Goal: Task Accomplishment & Management: Use online tool/utility

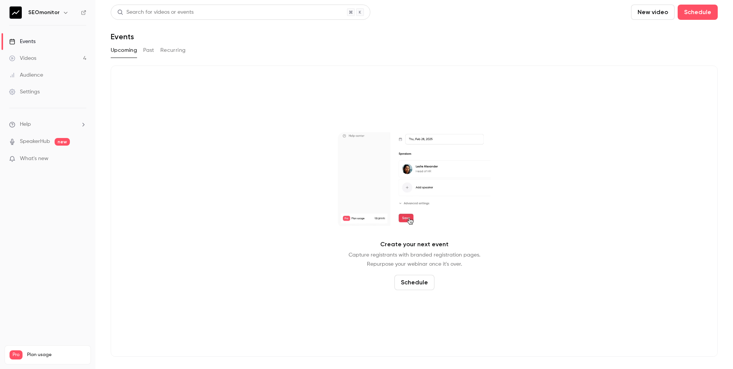
click at [44, 59] on link "Videos 4" at bounding box center [47, 58] width 95 height 17
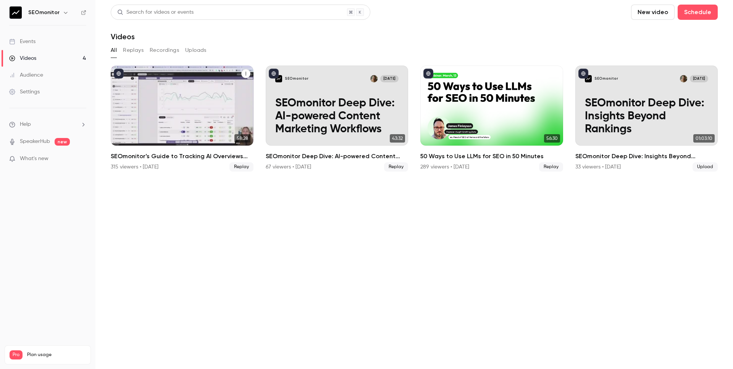
click at [220, 158] on h2 "SEOmonitor’s Guide to Tracking AI Overviews and AI Search" at bounding box center [182, 156] width 143 height 9
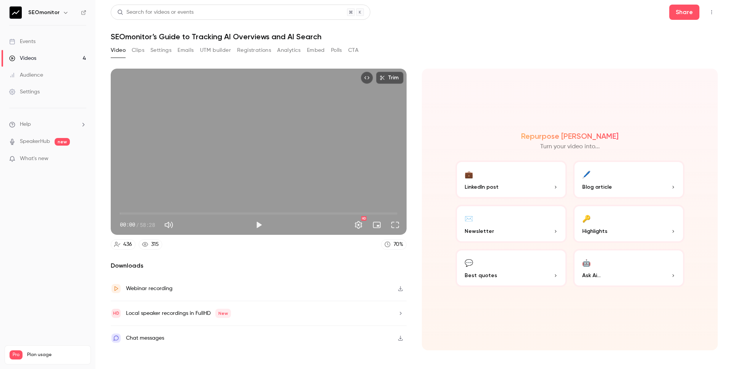
click at [253, 49] on button "Registrations" at bounding box center [254, 50] width 34 height 12
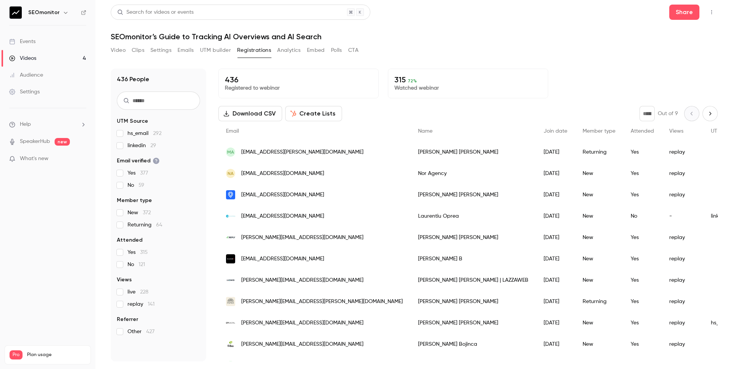
click at [160, 97] on input "text" at bounding box center [158, 101] width 83 height 18
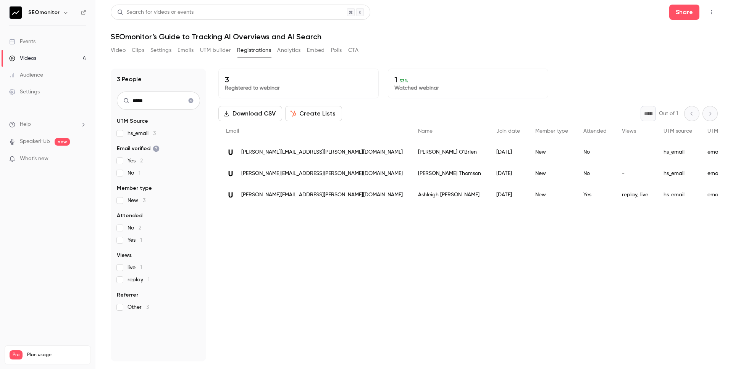
type input "*****"
click at [297, 198] on div "ashleigh.miller@ca.vu" at bounding box center [314, 194] width 192 height 21
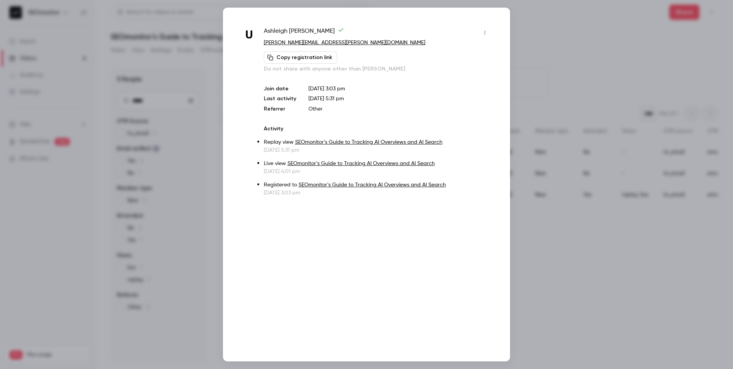
click at [537, 43] on div at bounding box center [366, 184] width 733 height 369
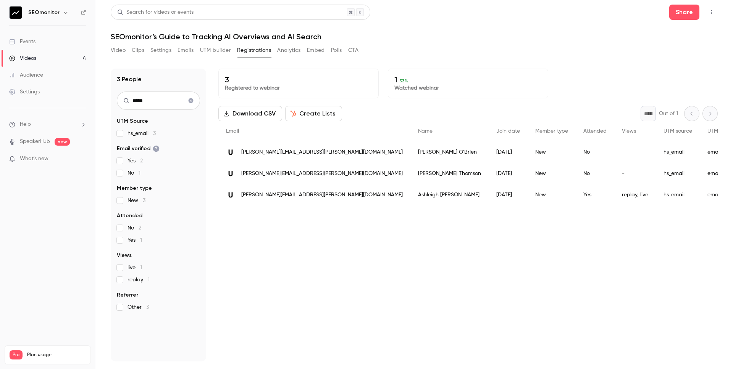
click at [410, 195] on div "Ashleigh Miller" at bounding box center [449, 194] width 78 height 21
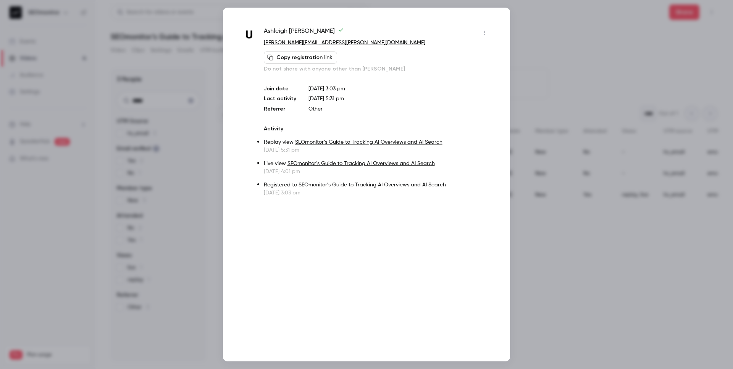
click at [331, 142] on link "SEOmonitor’s Guide to Tracking AI Overviews and AI Search" at bounding box center [368, 142] width 147 height 5
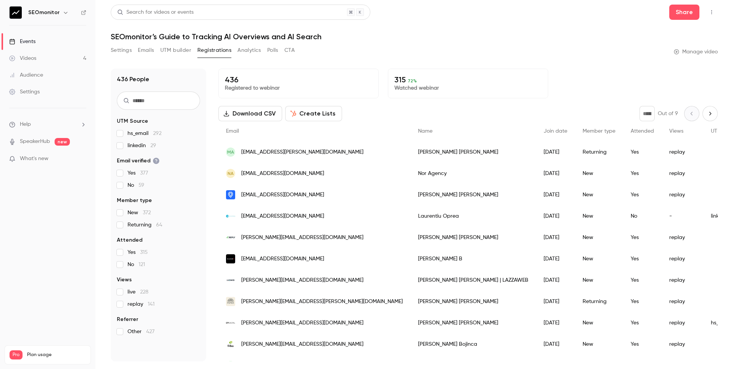
click at [425, 243] on div "[PERSON_NAME]" at bounding box center [473, 237] width 126 height 21
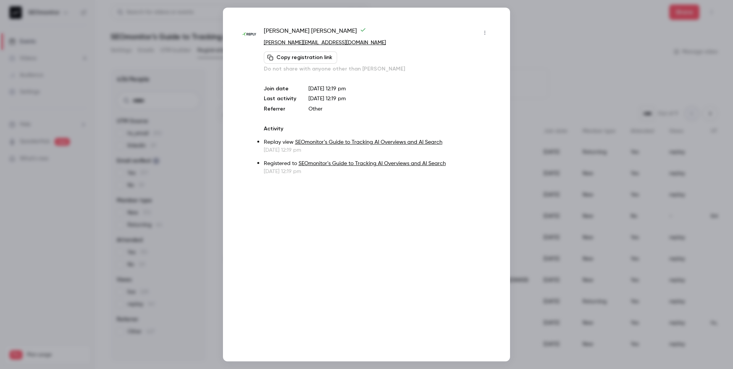
click at [543, 23] on div at bounding box center [366, 184] width 733 height 369
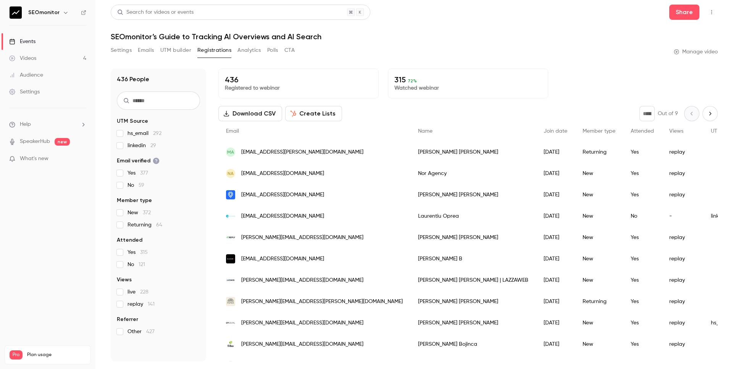
click at [245, 49] on button "Analytics" at bounding box center [249, 50] width 24 height 12
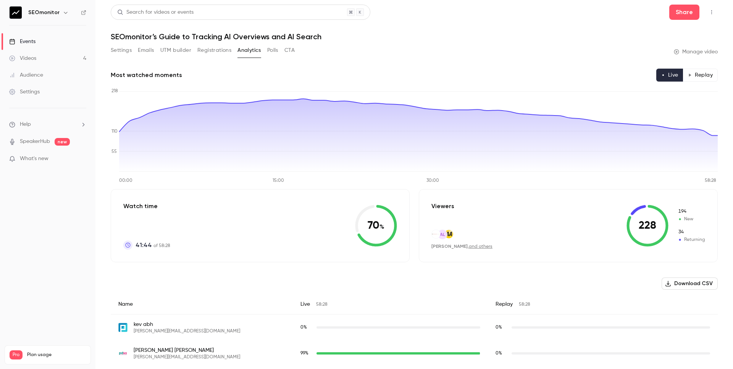
click at [615, 89] on icon "00:00 15:00 30:00 58:28 0 55 110 218" at bounding box center [414, 135] width 607 height 95
click at [490, 75] on div "Most watched moments Live Replay" at bounding box center [414, 75] width 607 height 13
click at [687, 283] on button "Download CSV" at bounding box center [689, 284] width 56 height 12
